Goal: Task Accomplishment & Management: Manage account settings

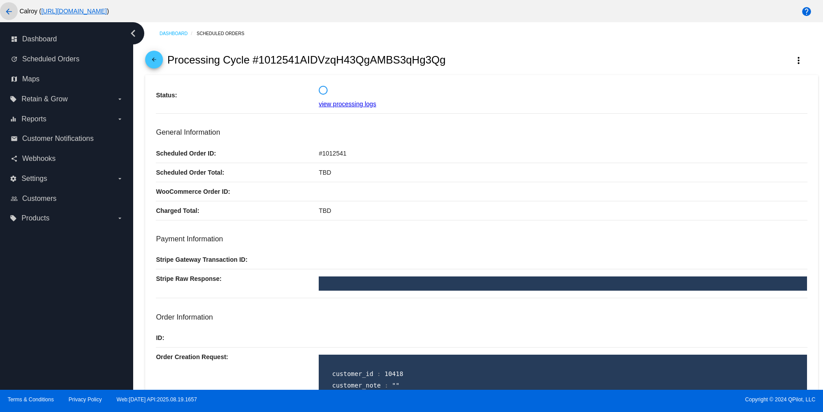
click at [4, 10] on mat-icon "arrow_back" at bounding box center [9, 11] width 11 height 11
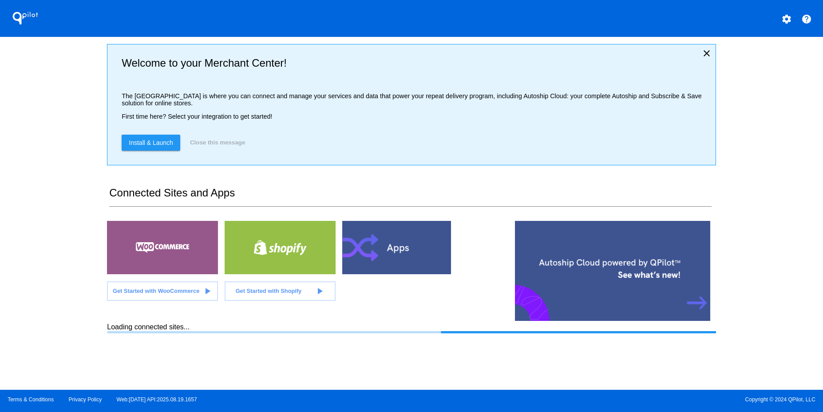
click at [792, 22] on mat-icon "settings" at bounding box center [786, 19] width 11 height 11
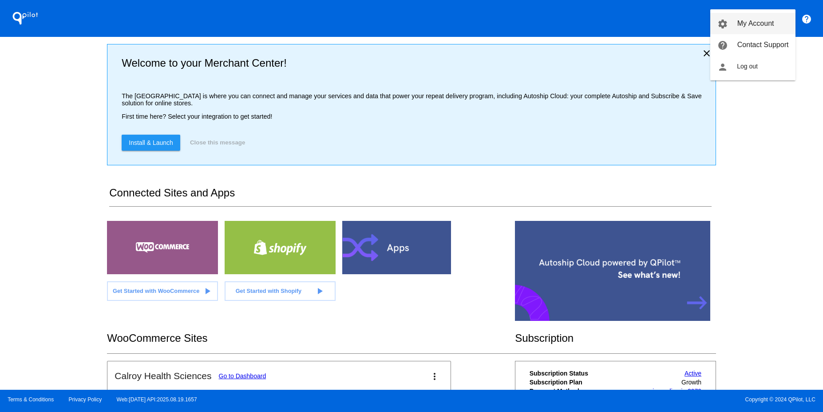
click at [753, 26] on span "My Account" at bounding box center [755, 24] width 37 height 8
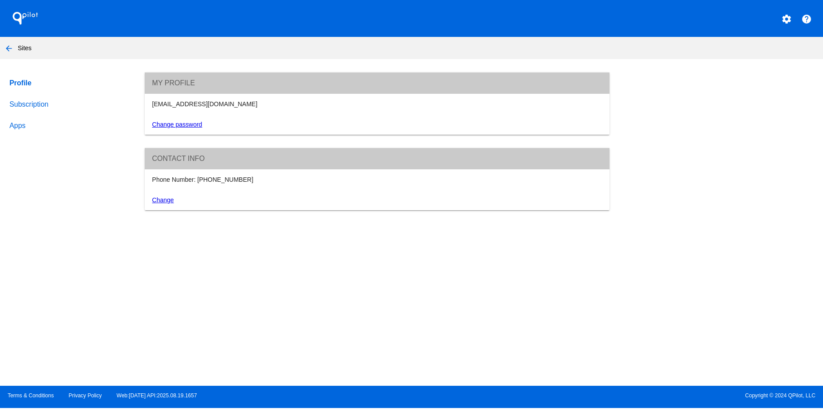
click at [20, 101] on link "Subscription" at bounding box center [69, 104] width 122 height 21
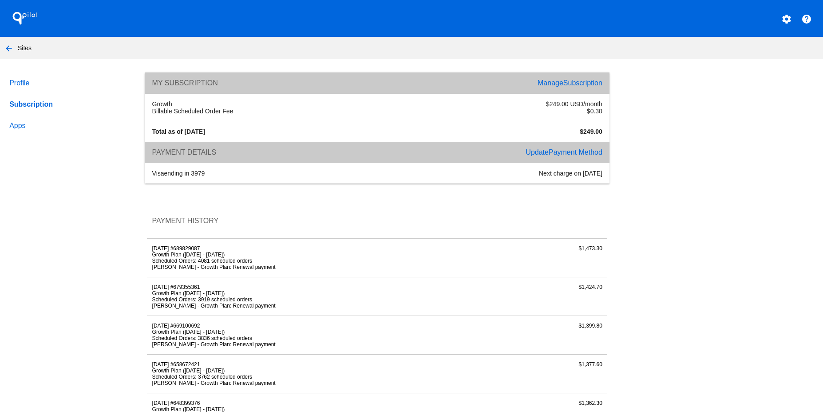
click at [19, 121] on link "Apps" at bounding box center [69, 125] width 122 height 21
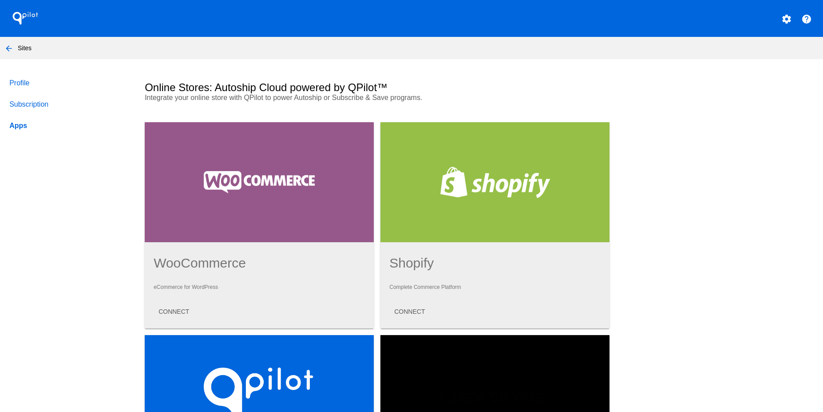
click at [6, 44] on mat-icon "arrow_back" at bounding box center [9, 48] width 11 height 11
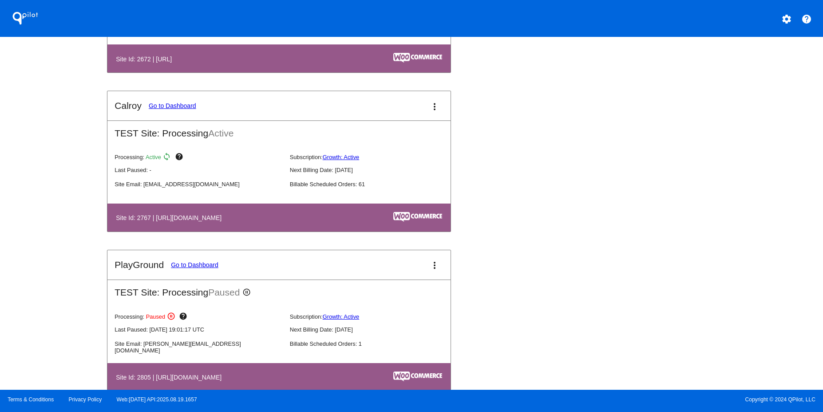
scroll to position [765, 0]
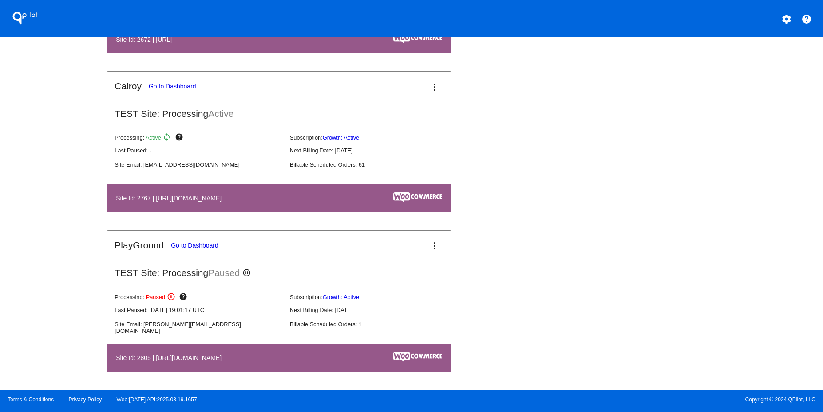
click at [429, 250] on mat-icon "more_vert" at bounding box center [434, 245] width 11 height 11
click at [385, 273] on span "edit" at bounding box center [386, 272] width 12 height 8
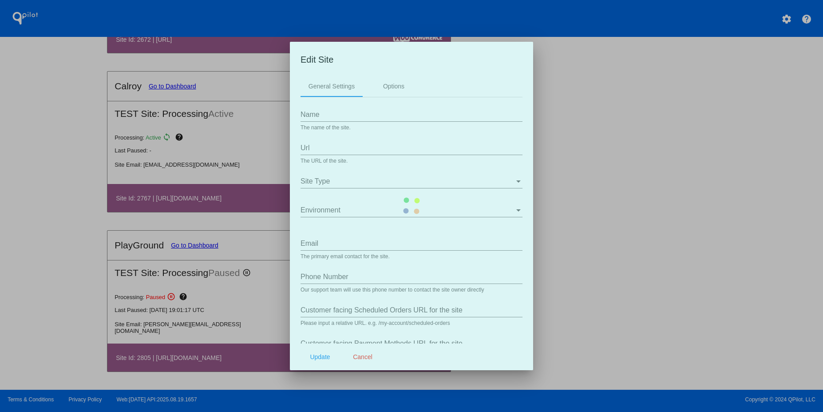
type input "PlayGround"
type input "[URL][DOMAIN_NAME]"
type input "[PERSON_NAME][EMAIL_ADDRESS][DOMAIN_NAME]"
type input "2489171126"
type input "/my-account/scheduled-orders/"
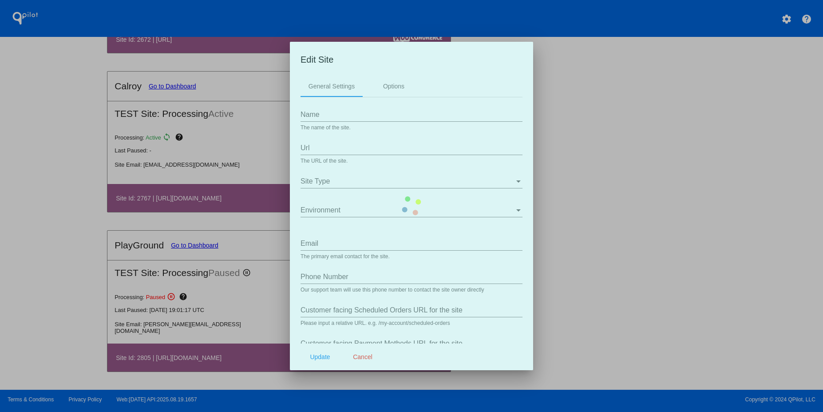
type input "/my-account/payment-methods/"
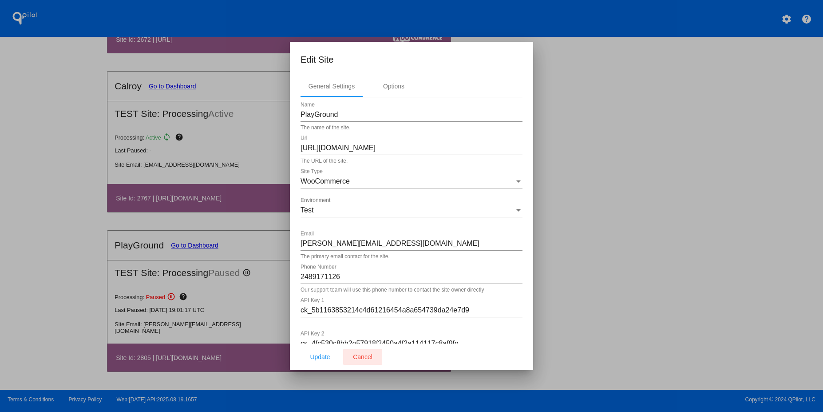
click at [360, 359] on span "Cancel" at bounding box center [363, 356] width 20 height 7
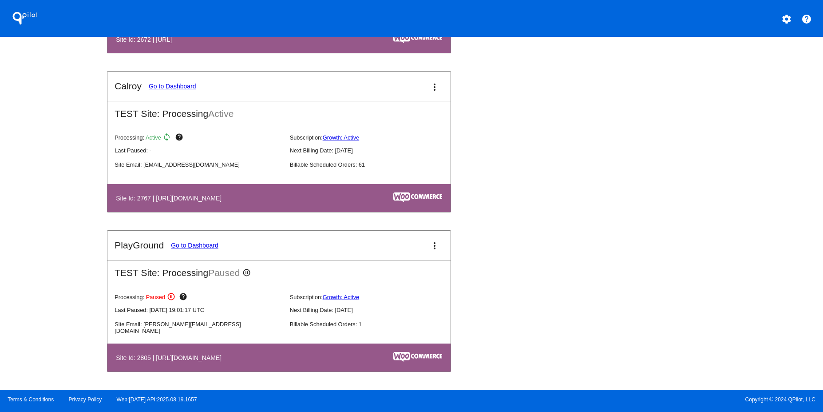
click at [199, 246] on link "Go to Dashboard" at bounding box center [195, 245] width 48 height 7
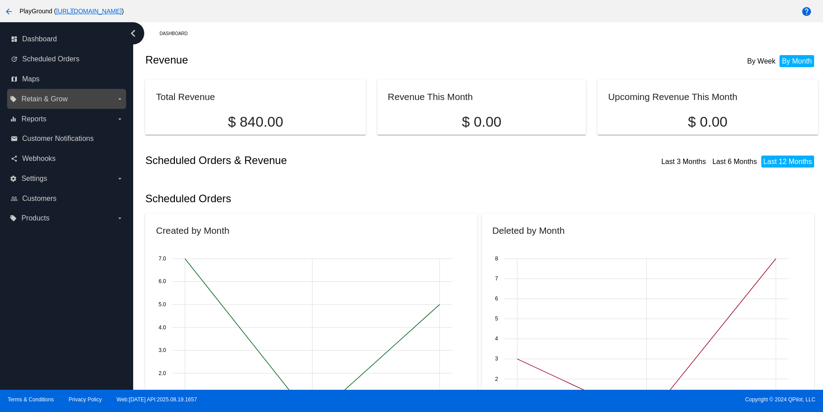
click at [68, 100] on label "local_offer Retain & Grow arrow_drop_down" at bounding box center [66, 99] width 113 height 14
click at [0, 0] on input "local_offer Retain & Grow arrow_drop_down" at bounding box center [0, 0] width 0 height 0
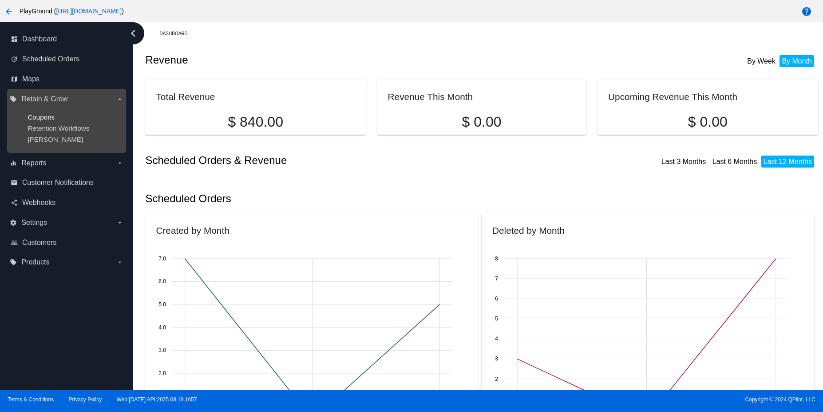
click at [43, 119] on span "Coupons" at bounding box center [41, 117] width 27 height 8
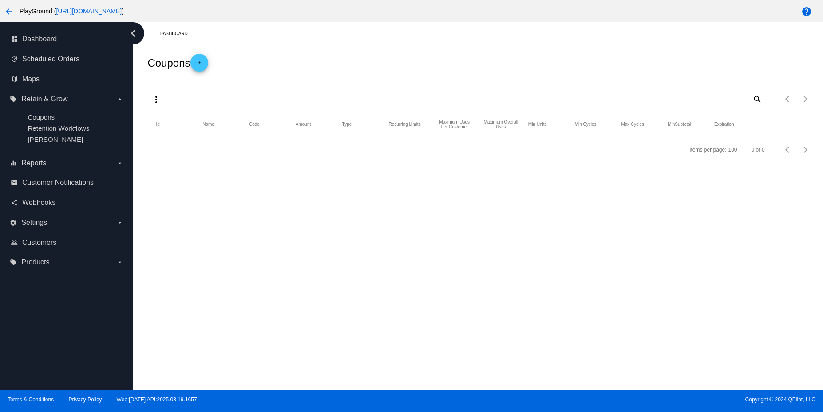
click at [11, 12] on mat-icon "arrow_back" at bounding box center [9, 11] width 11 height 11
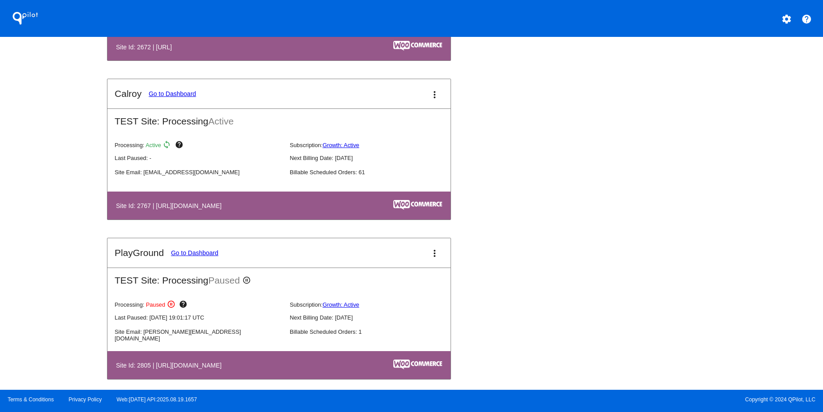
scroll to position [765, 0]
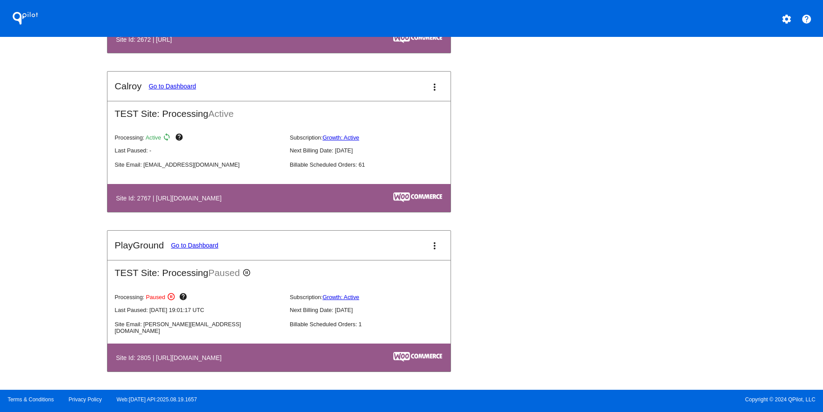
click at [170, 89] on link "Go to Dashboard" at bounding box center [173, 86] width 48 height 7
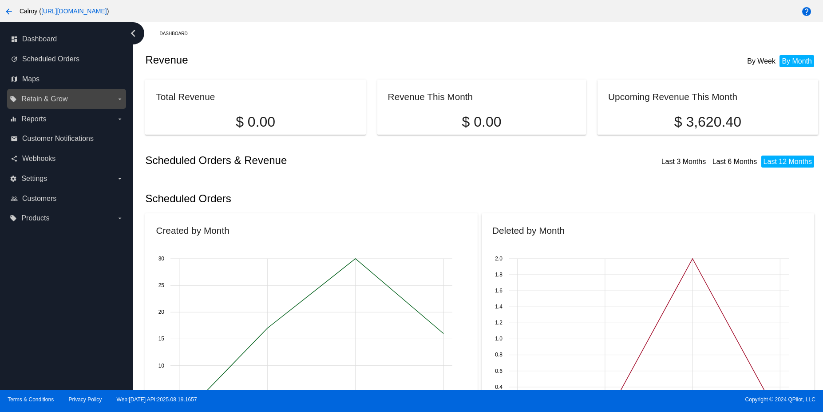
click at [84, 94] on label "local_offer Retain & Grow arrow_drop_down" at bounding box center [66, 99] width 113 height 14
click at [0, 0] on input "local_offer Retain & Grow arrow_drop_down" at bounding box center [0, 0] width 0 height 0
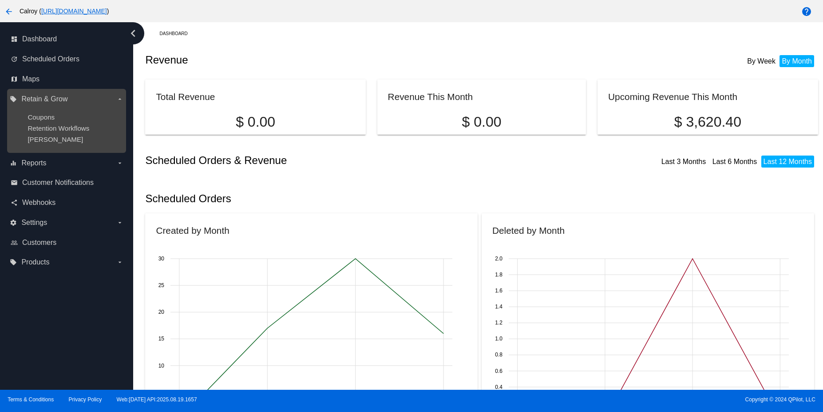
click at [55, 115] on div "Coupons" at bounding box center [74, 117] width 92 height 8
click at [40, 115] on span "Coupons" at bounding box center [41, 117] width 27 height 8
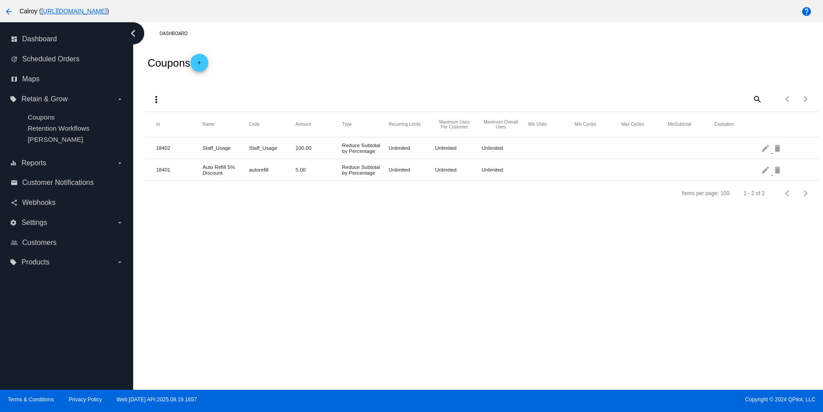
drag, startPoint x: 226, startPoint y: 173, endPoint x: 207, endPoint y: 159, distance: 22.6
click at [207, 159] on mat-row "18401 Auto Refill 5% Discount autorefill 5.00 Reduce Subtotal by Percentage Unl…" at bounding box center [481, 170] width 673 height 22
click at [224, 174] on mat-cell "Auto Refill 5% Discount" at bounding box center [225, 170] width 47 height 16
click at [221, 174] on mat-cell "Auto Refill 5% Discount" at bounding box center [225, 170] width 47 height 16
drag, startPoint x: 224, startPoint y: 175, endPoint x: 201, endPoint y: 168, distance: 24.6
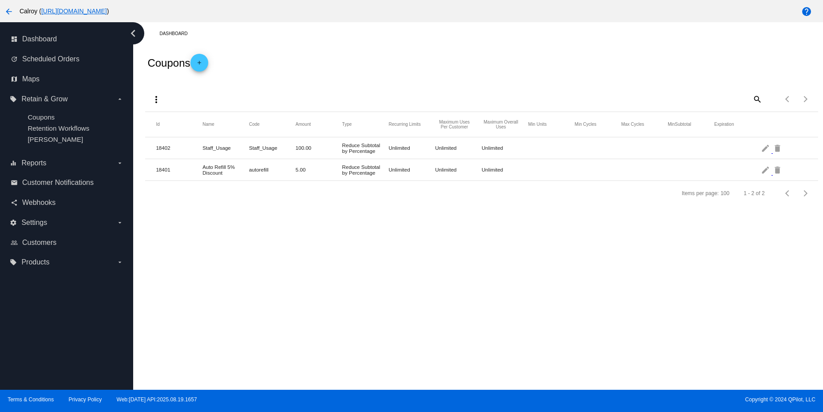
click at [201, 168] on mat-row "18401 Auto Refill 5% Discount autorefill 5.00 Reduce Subtotal by Percentage Unl…" at bounding box center [481, 170] width 673 height 22
click at [227, 177] on mat-cell "Auto Refill 5% Discount" at bounding box center [225, 170] width 47 height 16
drag, startPoint x: 223, startPoint y: 171, endPoint x: 204, endPoint y: 167, distance: 19.0
click at [204, 167] on mat-cell "Auto Refill 5% Discount" at bounding box center [225, 170] width 47 height 16
click at [227, 172] on mat-cell "Auto Refill 5% Discount" at bounding box center [225, 170] width 47 height 16
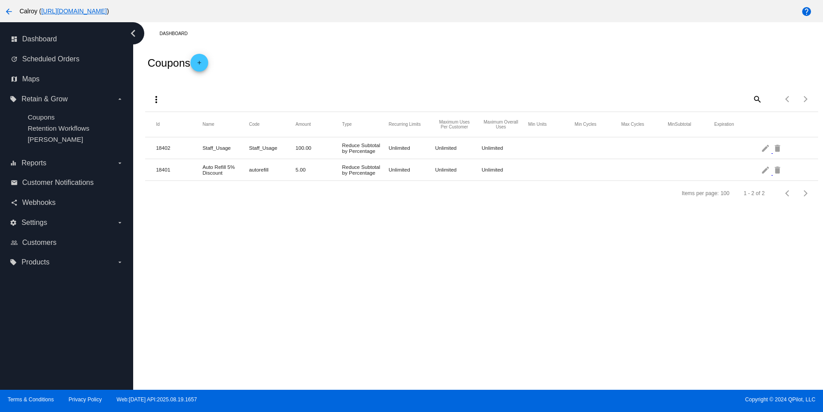
drag, startPoint x: 224, startPoint y: 173, endPoint x: 203, endPoint y: 166, distance: 22.6
click at [203, 166] on mat-cell "Auto Refill 5% Discount" at bounding box center [225, 170] width 47 height 16
click at [226, 173] on mat-cell "Auto Refill 5% Discount" at bounding box center [225, 170] width 47 height 16
drag, startPoint x: 223, startPoint y: 172, endPoint x: 201, endPoint y: 169, distance: 22.4
click at [201, 169] on mat-row "18401 Auto Refill 5% Discount autorefill 5.00 Reduce Subtotal by Percentage Unl…" at bounding box center [481, 170] width 673 height 22
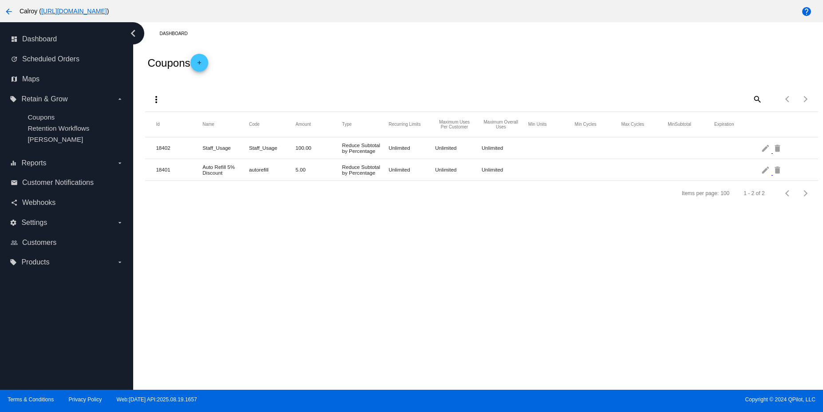
click at [223, 172] on mat-cell "Auto Refill 5% Discount" at bounding box center [225, 170] width 47 height 16
drag, startPoint x: 223, startPoint y: 172, endPoint x: 203, endPoint y: 165, distance: 21.8
click at [203, 165] on mat-cell "Auto Refill 5% Discount" at bounding box center [225, 170] width 47 height 16
click at [218, 177] on mat-cell "Auto Refill 5% Discount" at bounding box center [225, 170] width 47 height 16
drag, startPoint x: 222, startPoint y: 172, endPoint x: 204, endPoint y: 166, distance: 18.7
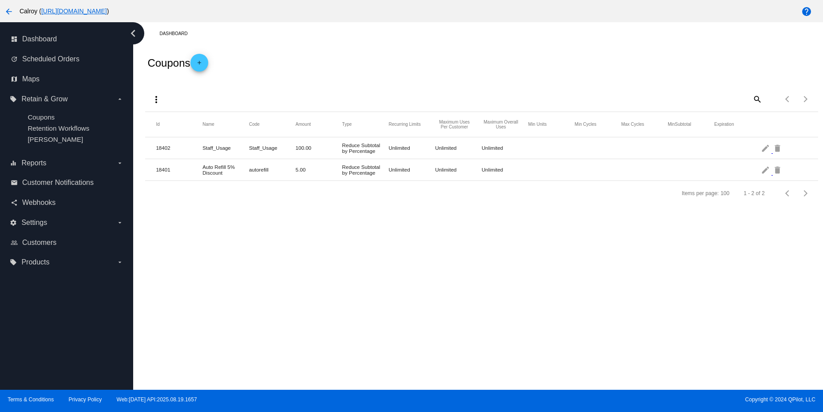
click at [204, 166] on mat-cell "Auto Refill 5% Discount" at bounding box center [225, 170] width 47 height 16
click at [219, 177] on mat-cell "Auto Refill 5% Discount" at bounding box center [225, 170] width 47 height 16
drag, startPoint x: 223, startPoint y: 174, endPoint x: 211, endPoint y: 174, distance: 12.4
click at [210, 169] on mat-cell "Auto Refill 5% Discount" at bounding box center [225, 170] width 47 height 16
click at [211, 174] on mat-cell "Auto Refill 5% Discount" at bounding box center [225, 170] width 47 height 16
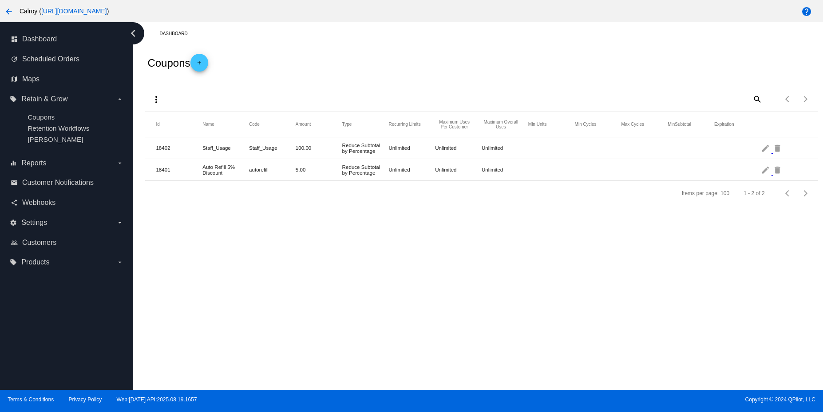
drag, startPoint x: 223, startPoint y: 172, endPoint x: 234, endPoint y: 177, distance: 12.4
click at [223, 172] on mat-cell "Auto Refill 5% Discount" at bounding box center [225, 170] width 47 height 16
drag, startPoint x: 223, startPoint y: 173, endPoint x: 204, endPoint y: 164, distance: 21.2
click at [204, 164] on mat-cell "Auto Refill 5% Discount" at bounding box center [225, 170] width 47 height 16
click at [218, 174] on mat-cell "Auto Refill 5% Discount" at bounding box center [225, 170] width 47 height 16
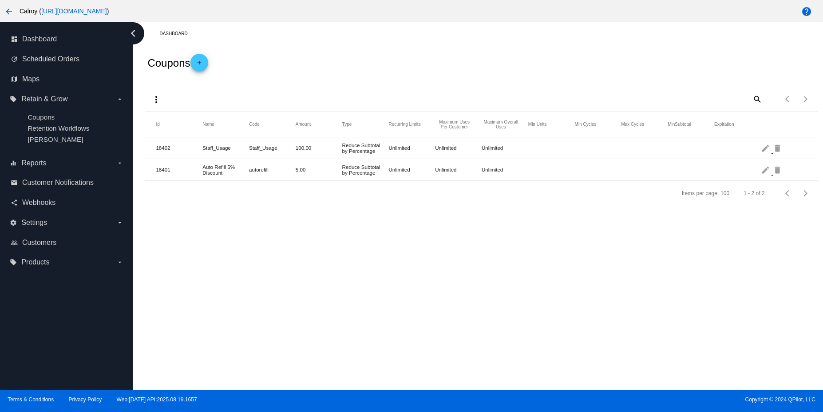
drag, startPoint x: 225, startPoint y: 173, endPoint x: 204, endPoint y: 166, distance: 21.9
click at [204, 166] on mat-cell "Auto Refill 5% Discount" at bounding box center [225, 170] width 47 height 16
click at [219, 168] on mat-cell "Auto Refill 5% Discount" at bounding box center [225, 170] width 47 height 16
drag, startPoint x: 226, startPoint y: 171, endPoint x: 203, endPoint y: 167, distance: 22.5
click at [203, 167] on mat-cell "Auto Refill 5% Discount" at bounding box center [225, 170] width 47 height 16
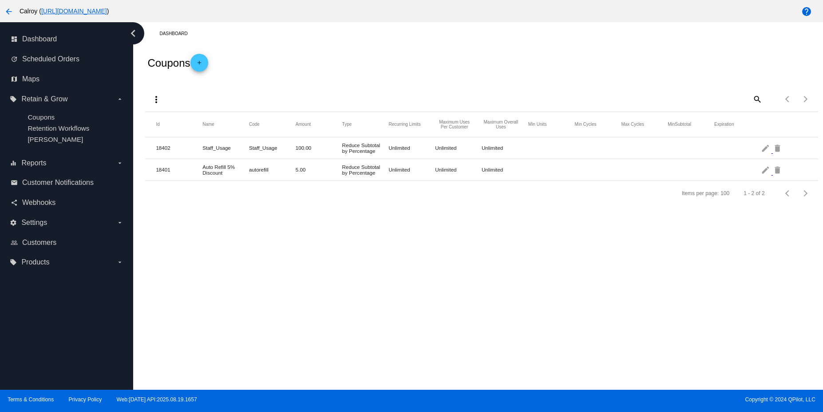
click at [222, 173] on mat-cell "Auto Refill 5% Discount" at bounding box center [225, 170] width 47 height 16
drag, startPoint x: 223, startPoint y: 169, endPoint x: 205, endPoint y: 166, distance: 18.0
click at [205, 166] on mat-cell "Auto Refill 5% Discount" at bounding box center [225, 170] width 47 height 16
click at [212, 168] on mat-cell "Auto Refill 5% Discount" at bounding box center [225, 170] width 47 height 16
drag, startPoint x: 225, startPoint y: 173, endPoint x: 203, endPoint y: 167, distance: 22.0
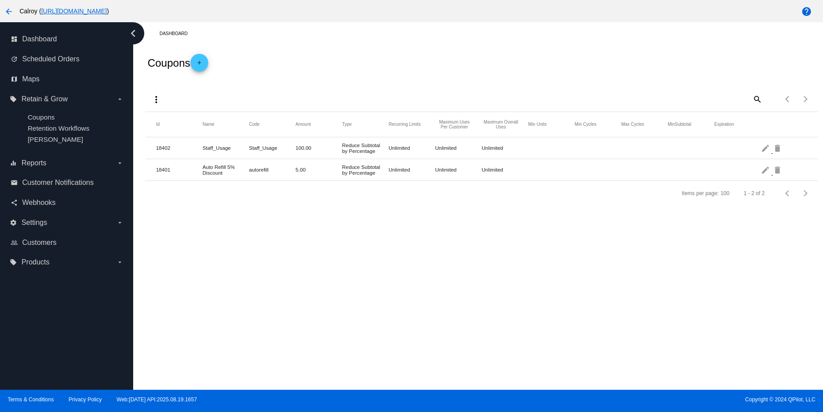
click at [203, 167] on mat-cell "Auto Refill 5% Discount" at bounding box center [225, 170] width 47 height 16
click at [226, 175] on mat-cell "Auto Refill 5% Discount" at bounding box center [225, 170] width 47 height 16
drag, startPoint x: 226, startPoint y: 175, endPoint x: 201, endPoint y: 167, distance: 25.8
click at [201, 167] on mat-row "18401 Auto Refill 5% Discount autorefill 5.00 Reduce Subtotal by Percentage Unl…" at bounding box center [481, 170] width 673 height 22
click at [211, 169] on mat-cell "Auto Refill 5% Discount" at bounding box center [225, 170] width 47 height 16
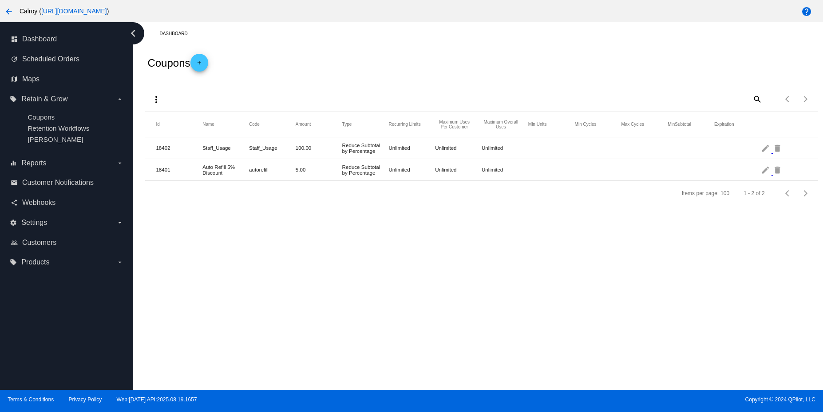
click at [229, 175] on mat-cell "Auto Refill 5% Discount" at bounding box center [225, 170] width 47 height 16
click at [221, 172] on mat-cell "Auto Refill 5% Discount" at bounding box center [225, 170] width 47 height 16
drag, startPoint x: 225, startPoint y: 172, endPoint x: 204, endPoint y: 168, distance: 21.2
click at [204, 168] on mat-cell "Auto Refill 5% Discount" at bounding box center [225, 170] width 47 height 16
click at [208, 172] on mat-cell "Auto Refill 5% Discount" at bounding box center [225, 170] width 47 height 16
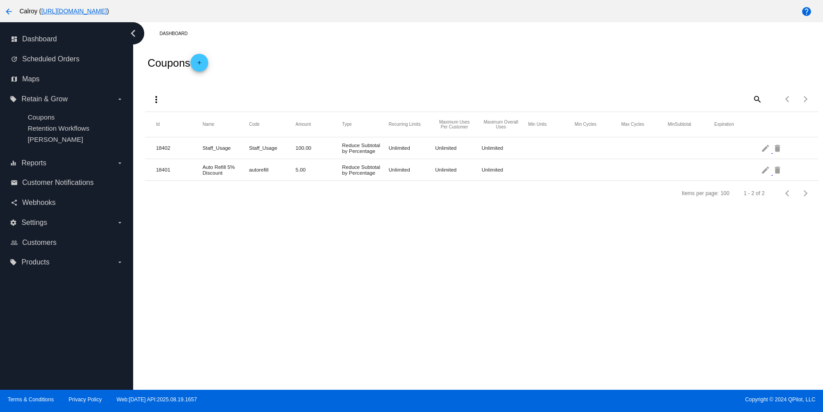
click at [226, 174] on mat-cell "Auto Refill 5% Discount" at bounding box center [225, 170] width 47 height 16
drag, startPoint x: 223, startPoint y: 173, endPoint x: 203, endPoint y: 165, distance: 21.5
click at [203, 165] on mat-cell "Auto Refill 5% Discount" at bounding box center [225, 170] width 47 height 16
click at [203, 170] on mat-cell "Auto Refill 5% Discount" at bounding box center [225, 170] width 47 height 16
drag, startPoint x: 223, startPoint y: 174, endPoint x: 199, endPoint y: 168, distance: 24.7
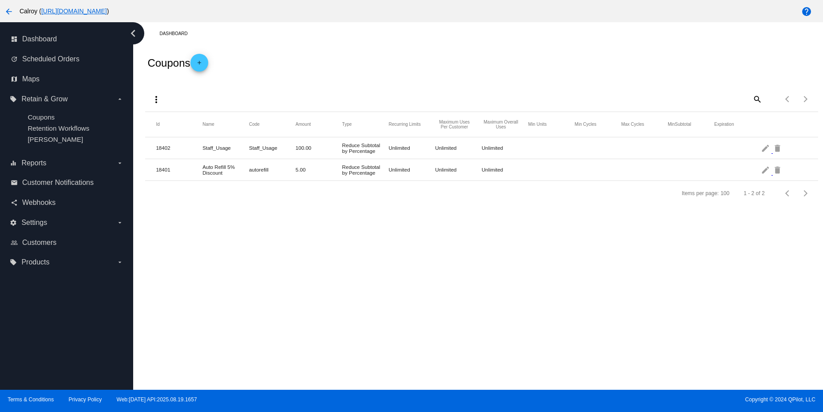
click at [199, 168] on mat-row "18401 Auto Refill 5% Discount autorefill 5.00 Reduce Subtotal by Percentage Unl…" at bounding box center [481, 170] width 673 height 22
click at [214, 167] on mat-cell "Auto Refill 5% Discount" at bounding box center [225, 170] width 47 height 16
drag, startPoint x: 223, startPoint y: 171, endPoint x: 200, endPoint y: 168, distance: 22.9
click at [200, 168] on mat-row "18401 Auto Refill 5% Discount autorefill 5.00 Reduce Subtotal by Percentage Unl…" at bounding box center [481, 170] width 673 height 22
click at [201, 170] on mat-cell "18401" at bounding box center [179, 169] width 47 height 10
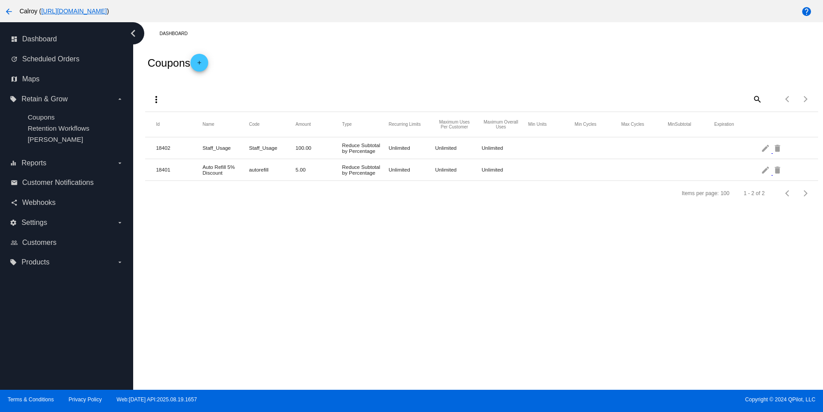
drag, startPoint x: 223, startPoint y: 175, endPoint x: 202, endPoint y: 167, distance: 22.1
click at [202, 167] on mat-cell "Auto Refill 5% Discount" at bounding box center [225, 170] width 47 height 16
click at [214, 175] on mat-cell "Auto Refill 5% Discount" at bounding box center [225, 170] width 47 height 16
drag, startPoint x: 222, startPoint y: 173, endPoint x: 204, endPoint y: 169, distance: 18.6
click at [204, 169] on mat-cell "Auto Refill 5% Discount" at bounding box center [225, 170] width 47 height 16
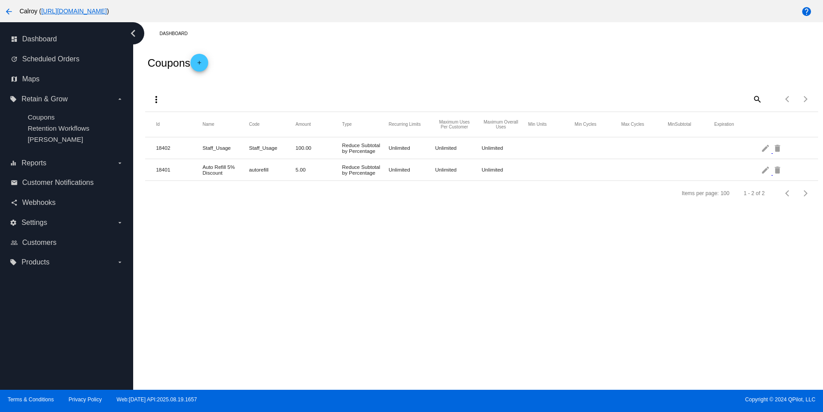
click at [220, 170] on mat-cell "Auto Refill 5% Discount" at bounding box center [225, 170] width 47 height 16
drag, startPoint x: 224, startPoint y: 171, endPoint x: 204, endPoint y: 167, distance: 19.9
click at [204, 167] on mat-cell "Auto Refill 5% Discount" at bounding box center [225, 170] width 47 height 16
click at [208, 162] on mat-cell "Auto Refill 5% Discount" at bounding box center [225, 170] width 47 height 16
drag, startPoint x: 224, startPoint y: 174, endPoint x: 202, endPoint y: 169, distance: 23.3
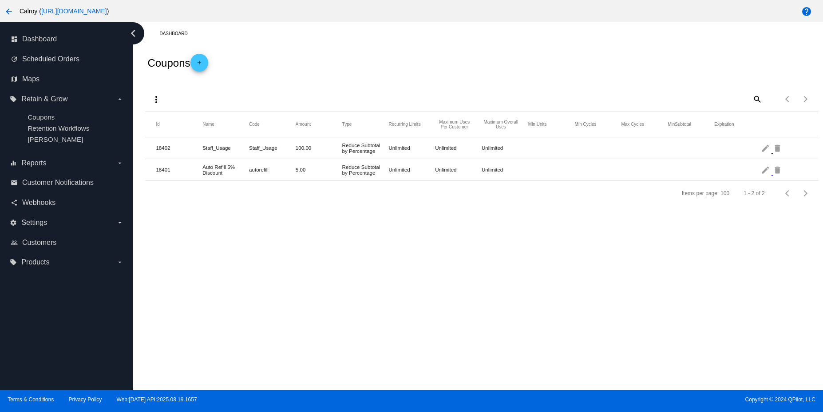
click at [202, 169] on mat-row "18401 Auto Refill 5% Discount autorefill 5.00 Reduce Subtotal by Percentage Unl…" at bounding box center [481, 170] width 673 height 22
click at [212, 168] on mat-cell "Auto Refill 5% Discount" at bounding box center [225, 170] width 47 height 16
drag, startPoint x: 223, startPoint y: 172, endPoint x: 204, endPoint y: 167, distance: 19.8
click at [204, 167] on mat-cell "Auto Refill 5% Discount" at bounding box center [225, 170] width 47 height 16
click at [210, 169] on mat-cell "Auto Refill 5% Discount" at bounding box center [225, 170] width 47 height 16
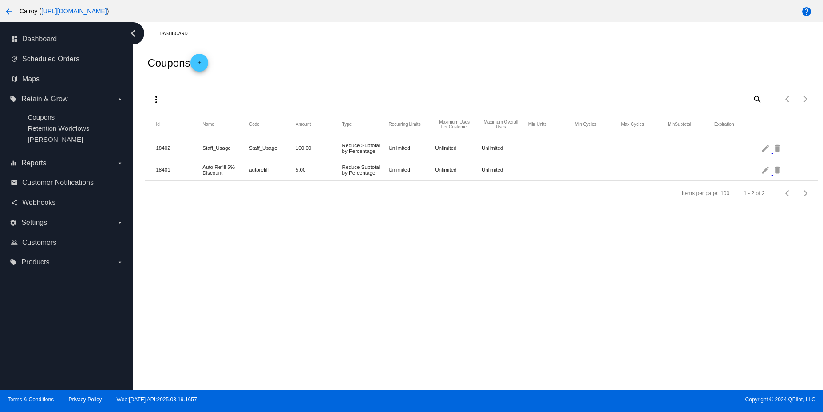
drag, startPoint x: 223, startPoint y: 174, endPoint x: 203, endPoint y: 166, distance: 21.8
click at [203, 166] on mat-cell "Auto Refill 5% Discount" at bounding box center [225, 170] width 47 height 16
click at [222, 178] on mat-row "18401 Auto Refill 5% Discount autorefill 5.00 Reduce Subtotal by Percentage Unl…" at bounding box center [481, 170] width 673 height 22
drag, startPoint x: 222, startPoint y: 170, endPoint x: 202, endPoint y: 167, distance: 20.2
click at [202, 167] on mat-row "18401 Auto Refill 5% Discount autorefill 5.00 Reduce Subtotal by Percentage Unl…" at bounding box center [481, 170] width 673 height 22
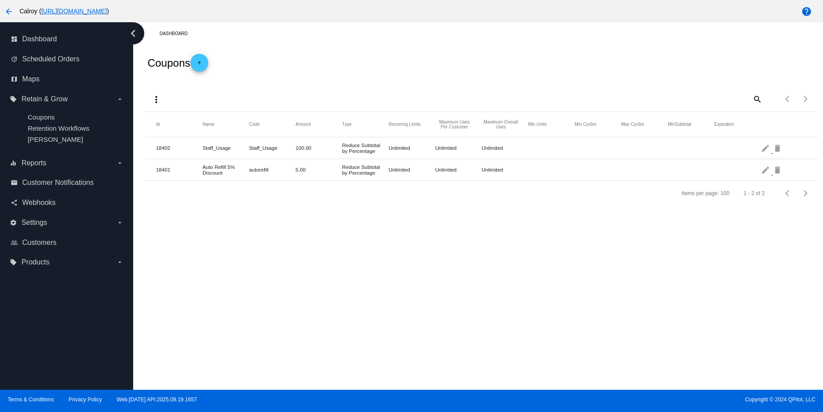
click at [195, 172] on mat-cell "18401" at bounding box center [179, 169] width 47 height 10
click at [202, 159] on mat-row "18401 Auto Refill 5% Discount autorefill 5.00 Reduce Subtotal by Percentage Unl…" at bounding box center [481, 170] width 673 height 22
